Goal: Task Accomplishment & Management: Manage account settings

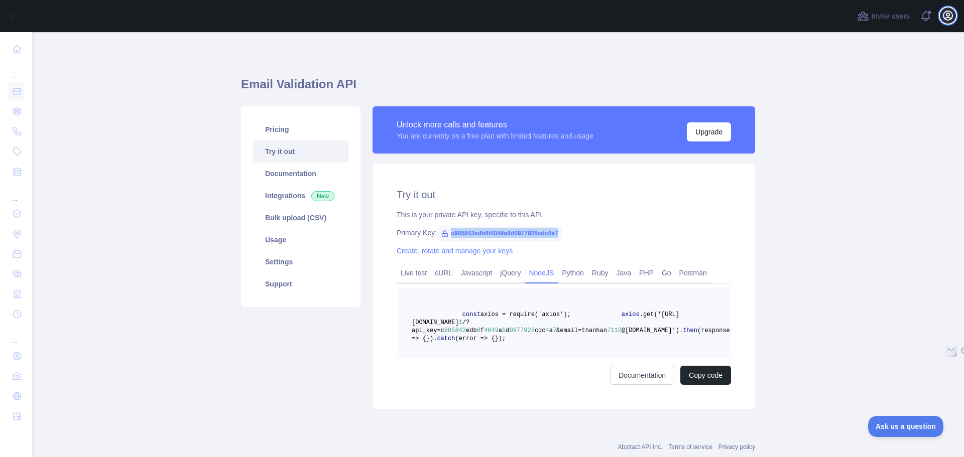
click at [948, 16] on icon "button" at bounding box center [948, 15] width 9 height 9
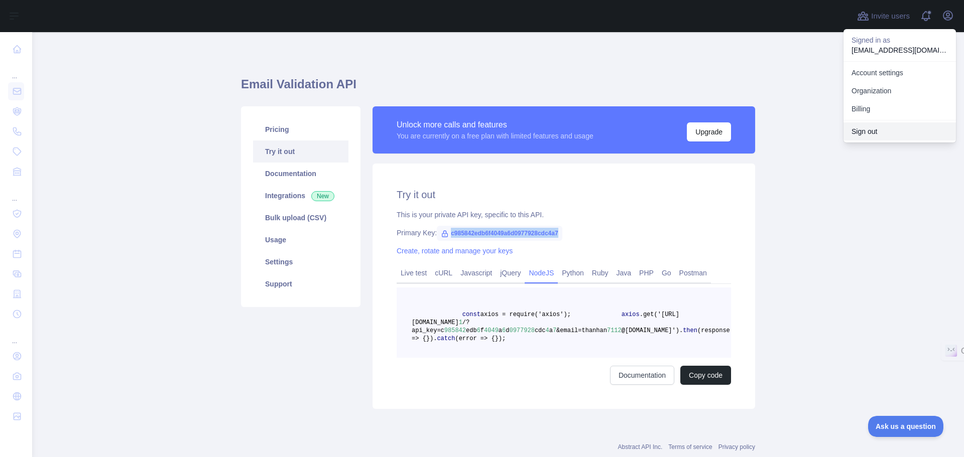
click at [874, 128] on button "Sign out" at bounding box center [900, 132] width 112 height 18
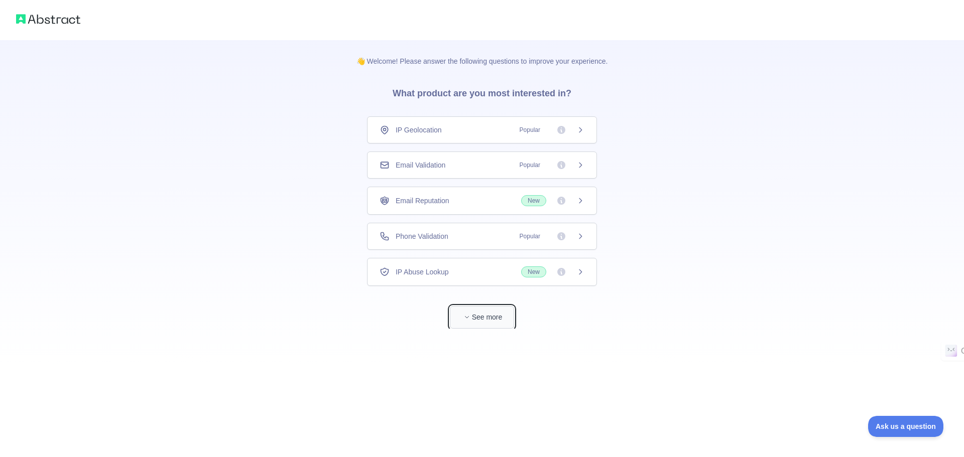
click at [492, 316] on button "See more" at bounding box center [482, 317] width 64 height 23
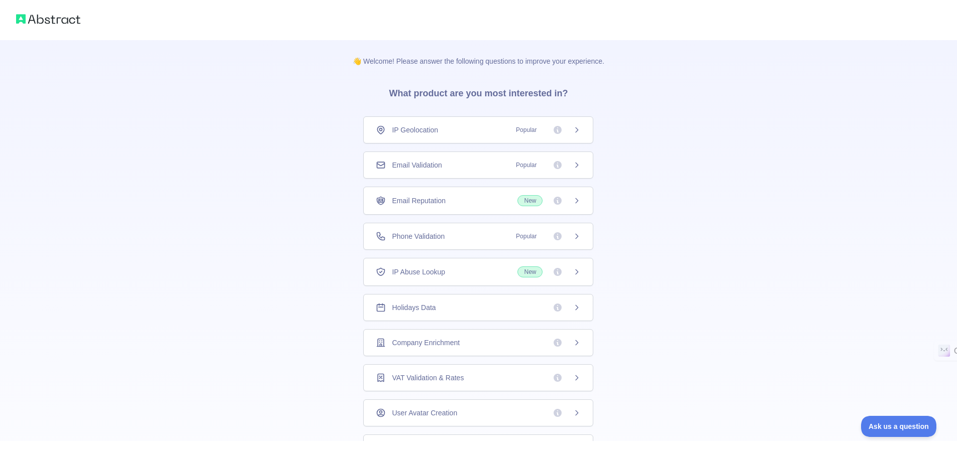
click at [458, 171] on div "Email Validation Popular" at bounding box center [478, 165] width 230 height 27
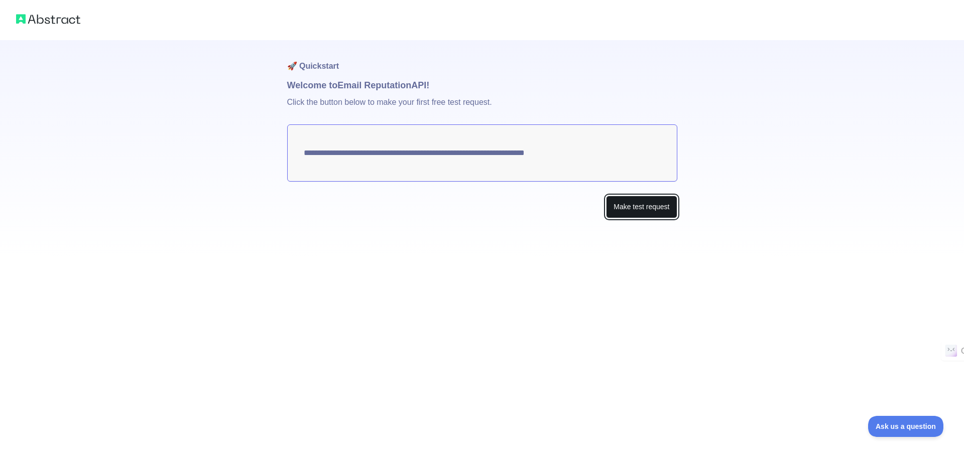
click at [648, 208] on button "Make test request" at bounding box center [641, 207] width 71 height 23
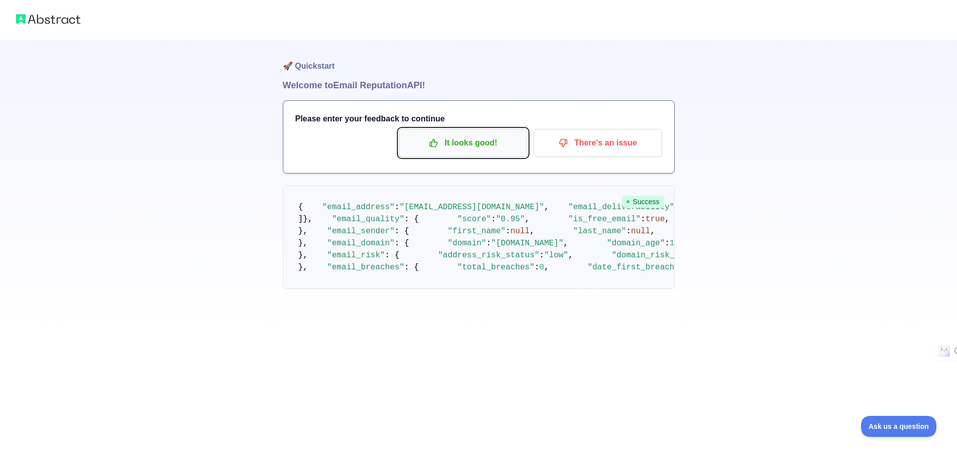
click at [482, 143] on p "It looks good!" at bounding box center [462, 143] width 113 height 17
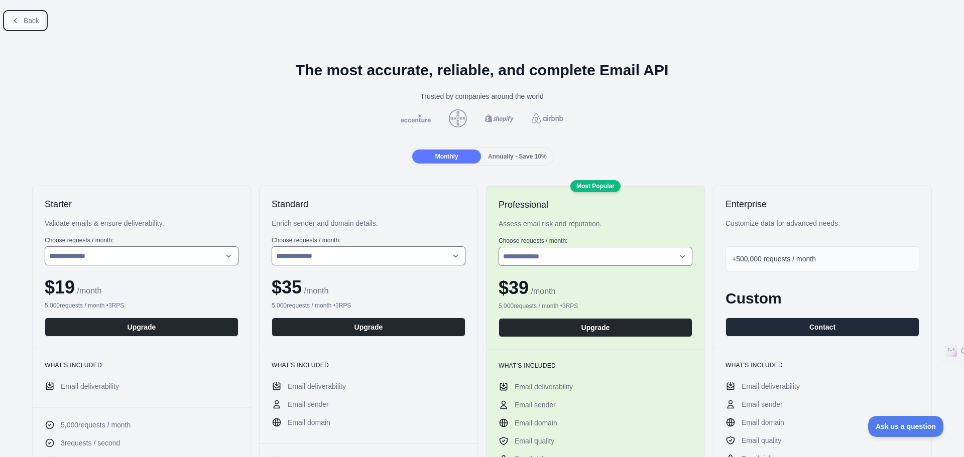
click at [24, 21] on span "Back" at bounding box center [32, 21] width 16 height 8
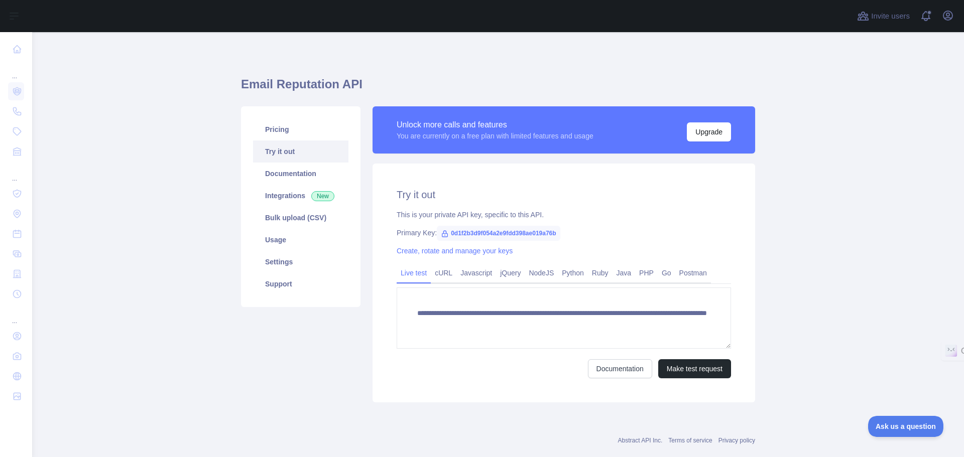
click at [505, 236] on span "0d1f2b3d9f054a2e9fdd398ae019a76b" at bounding box center [498, 233] width 123 height 15
copy span "0d1f2b3d9f054a2e9fdd398ae019a76b"
